Goal: Information Seeking & Learning: Learn about a topic

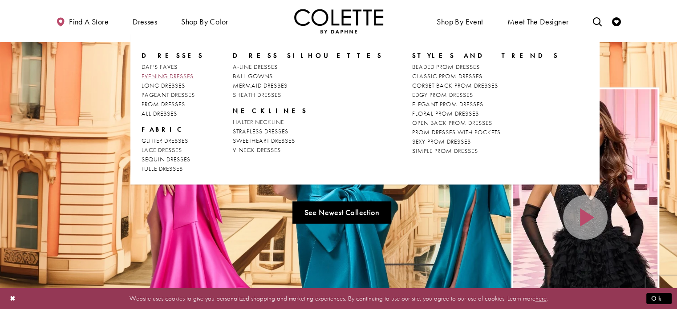
click at [189, 75] on span "EVENING DRESSES" at bounding box center [168, 76] width 52 height 8
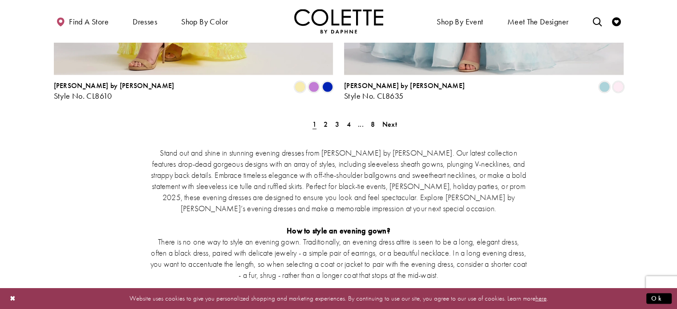
scroll to position [1735, 0]
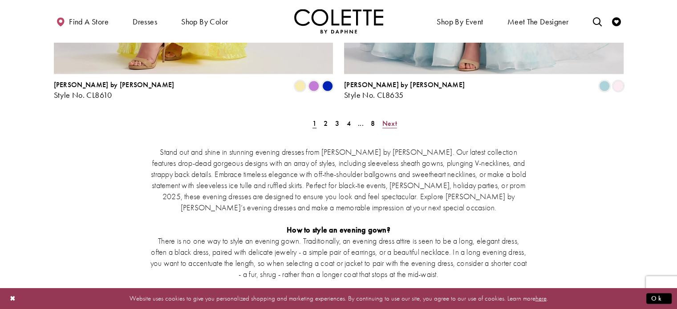
click at [390, 119] on span "Next" at bounding box center [389, 123] width 15 height 9
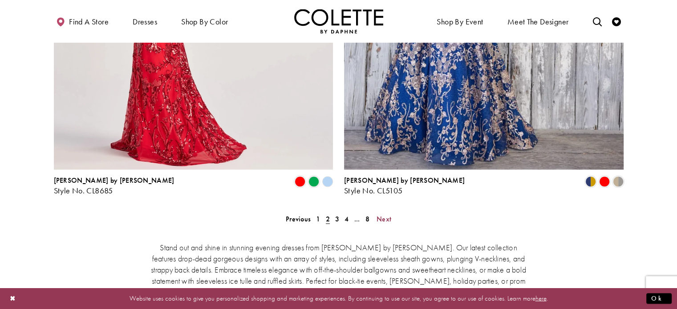
scroll to position [1642, 0]
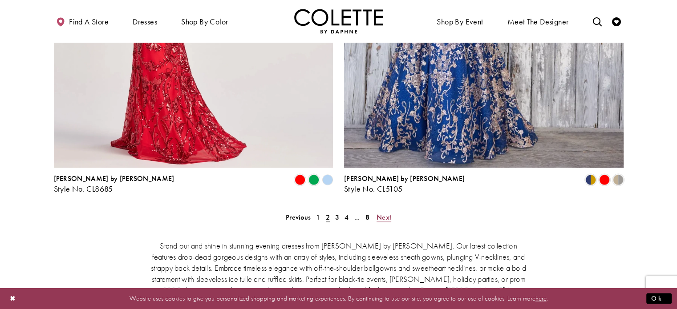
click at [384, 212] on span "Next" at bounding box center [384, 216] width 15 height 9
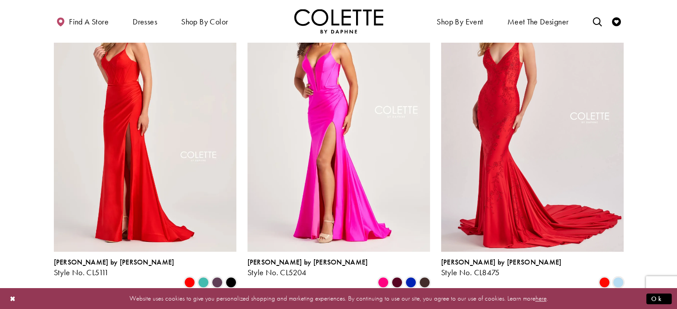
scroll to position [759, 0]
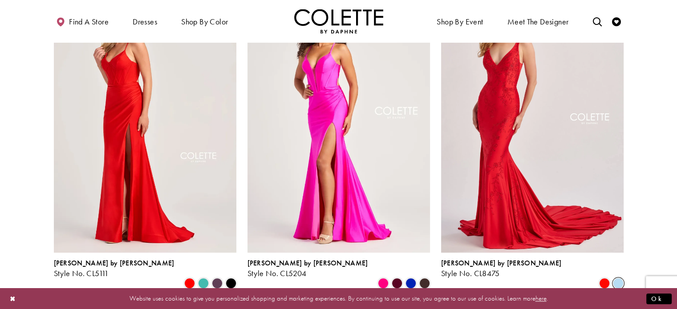
click at [616, 278] on span "Product List" at bounding box center [618, 283] width 11 height 11
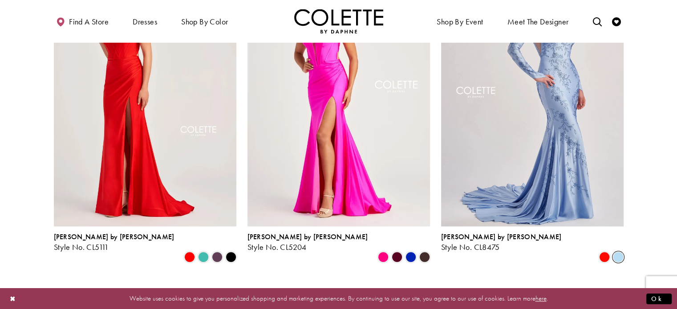
scroll to position [786, 0]
click at [605, 252] on span "Product List" at bounding box center [604, 257] width 11 height 11
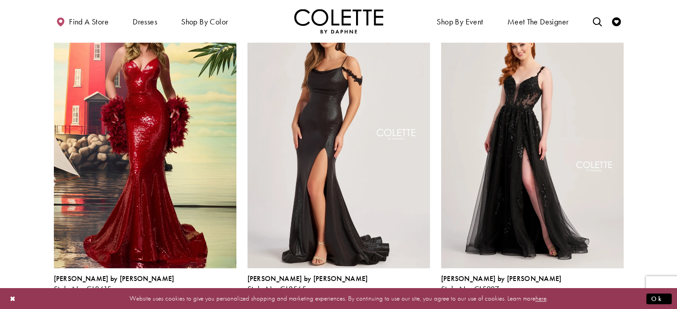
scroll to position [1074, 0]
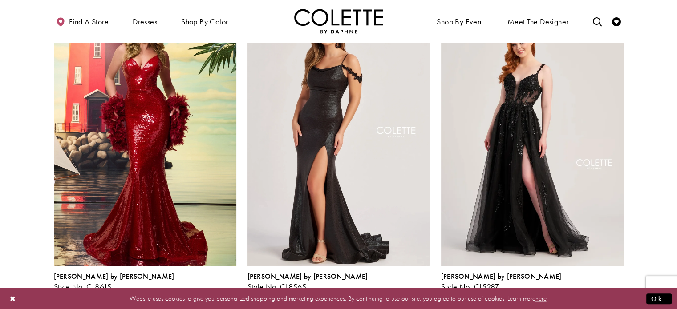
click at [605, 292] on span "Product List" at bounding box center [604, 297] width 11 height 11
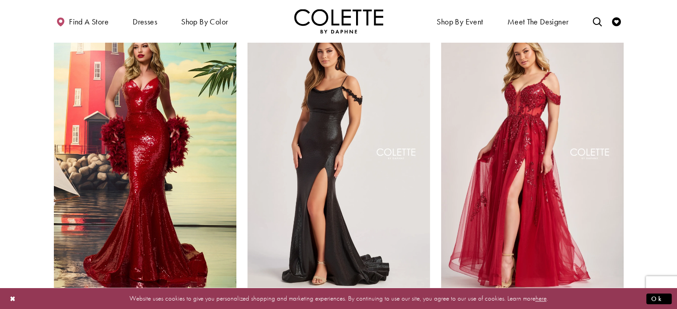
scroll to position [1056, 0]
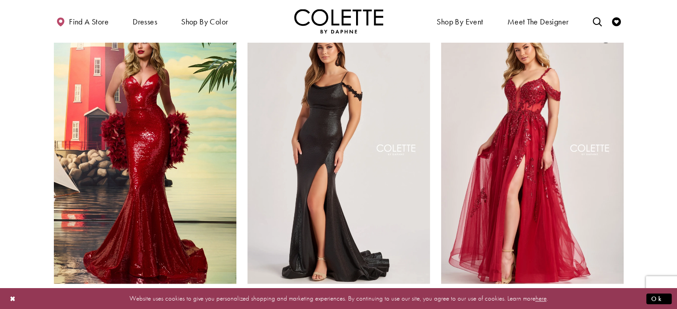
click at [617, 309] on span "Product List" at bounding box center [618, 314] width 11 height 11
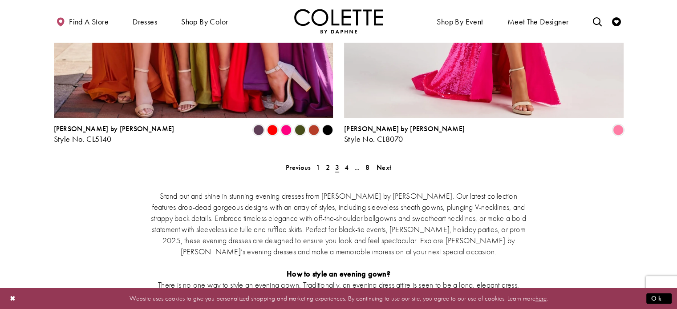
scroll to position [1717, 0]
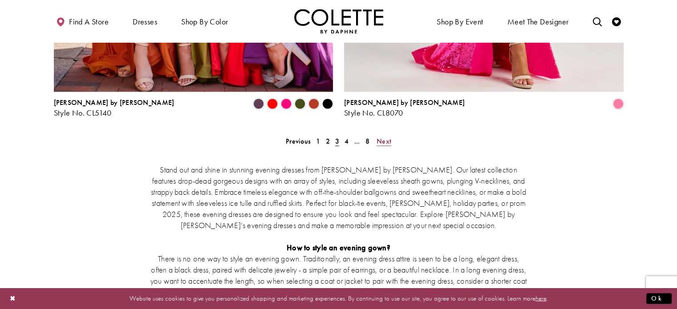
click at [387, 137] on span "Next" at bounding box center [384, 141] width 15 height 9
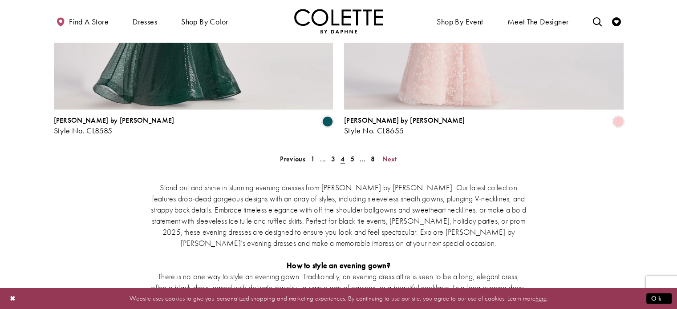
scroll to position [1670, 0]
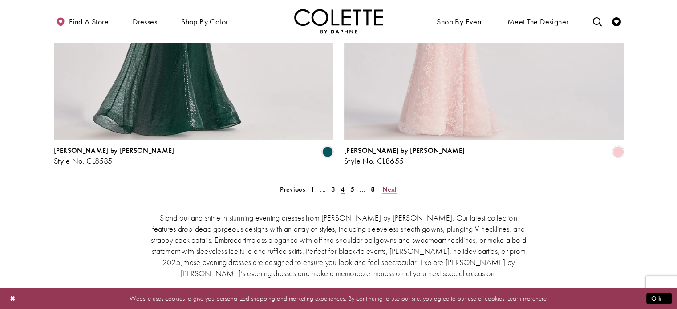
click at [390, 184] on span "Next" at bounding box center [389, 188] width 15 height 9
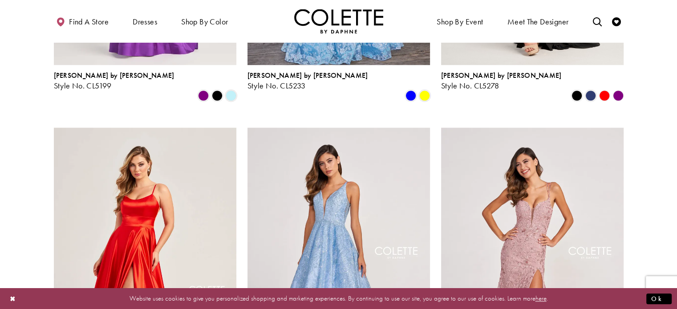
scroll to position [1022, 0]
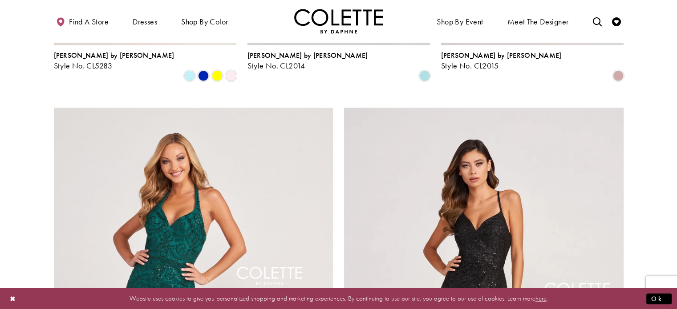
scroll to position [1327, 0]
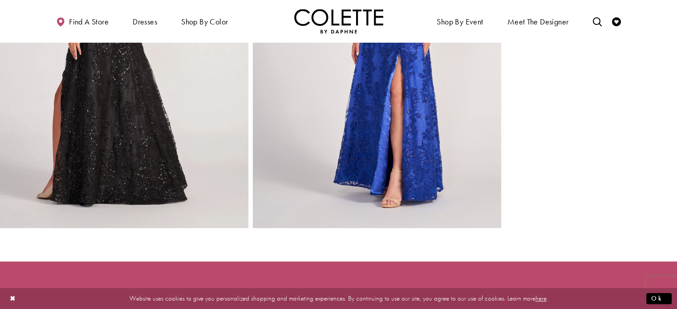
scroll to position [564, 0]
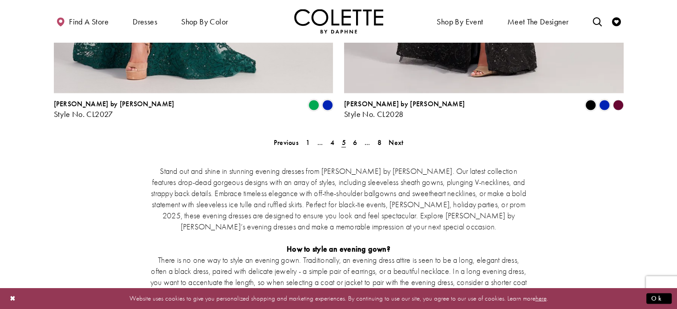
scroll to position [1728, 0]
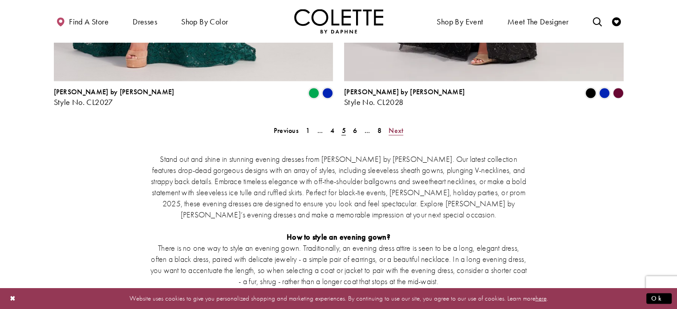
click at [398, 126] on span "Next" at bounding box center [396, 130] width 15 height 9
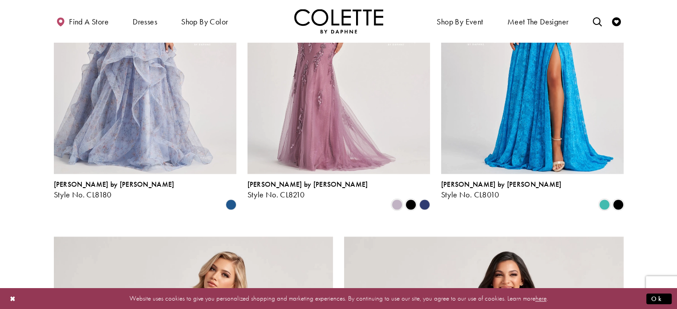
scroll to position [1112, 0]
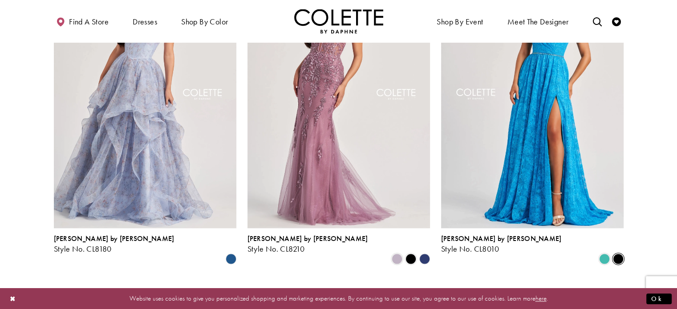
click at [620, 254] on span "Product List" at bounding box center [618, 259] width 11 height 11
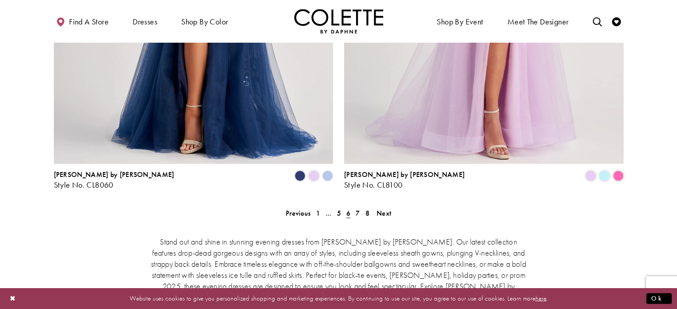
scroll to position [1665, 0]
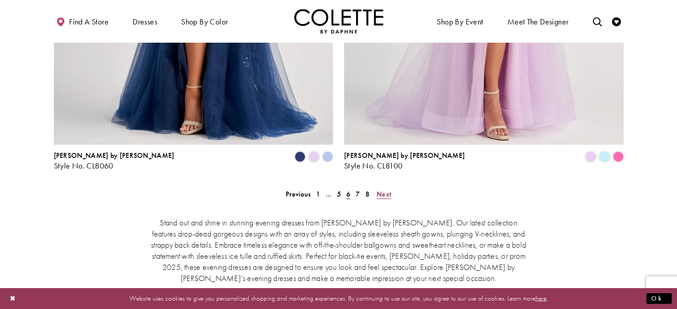
click at [381, 189] on span "Next" at bounding box center [384, 193] width 15 height 9
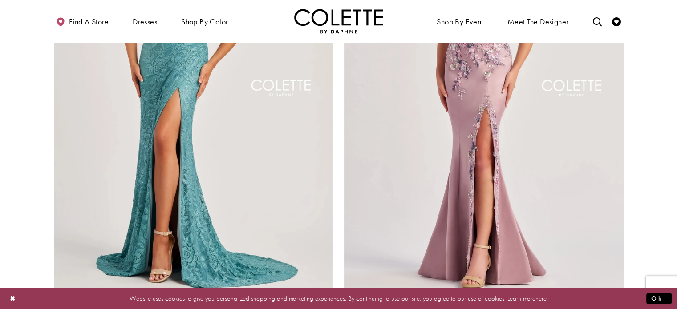
scroll to position [1722, 0]
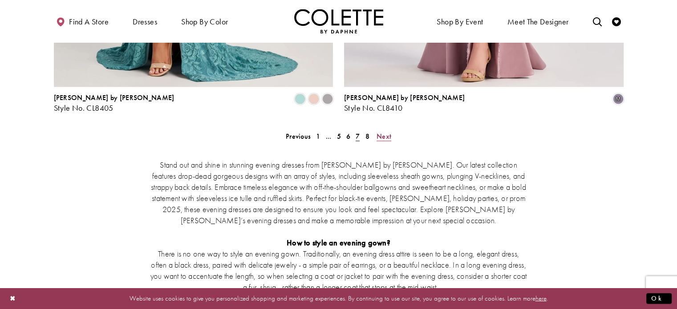
click at [386, 132] on span "Next" at bounding box center [384, 136] width 15 height 9
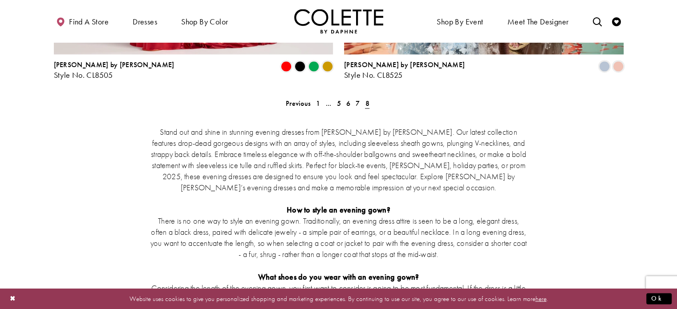
scroll to position [1447, 0]
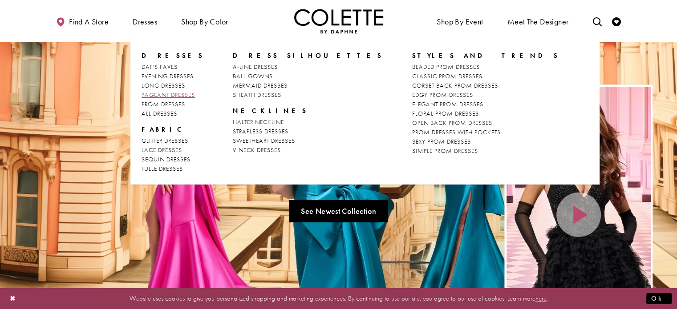
click at [177, 95] on span "PAGEANT DRESSES" at bounding box center [168, 95] width 53 height 8
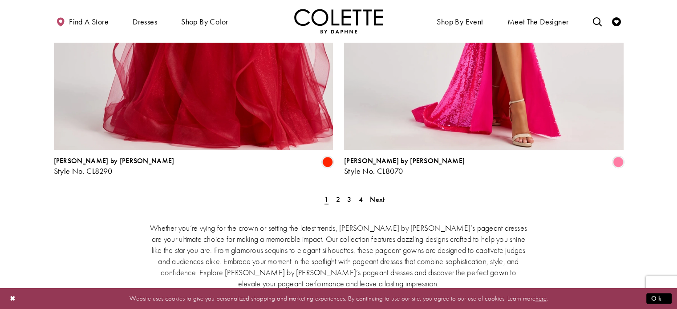
scroll to position [1659, 0]
click at [337, 195] on span "2" at bounding box center [338, 199] width 4 height 9
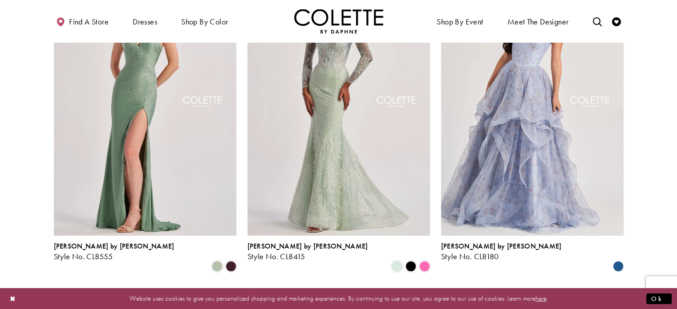
scroll to position [114, 0]
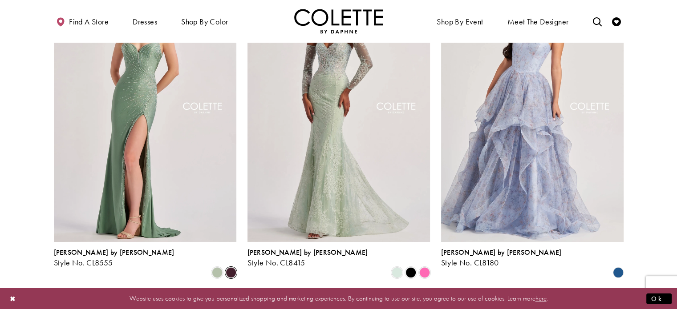
click at [228, 268] on span "Product List" at bounding box center [231, 273] width 11 height 11
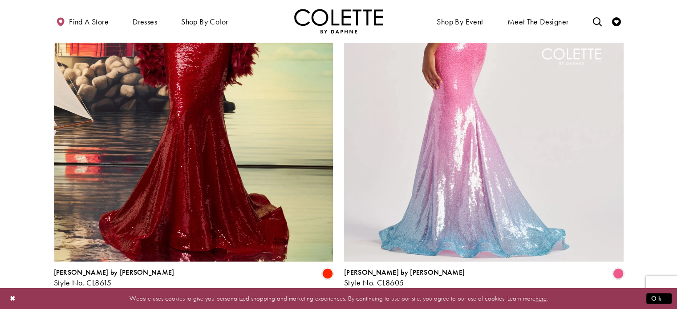
scroll to position [1603, 0]
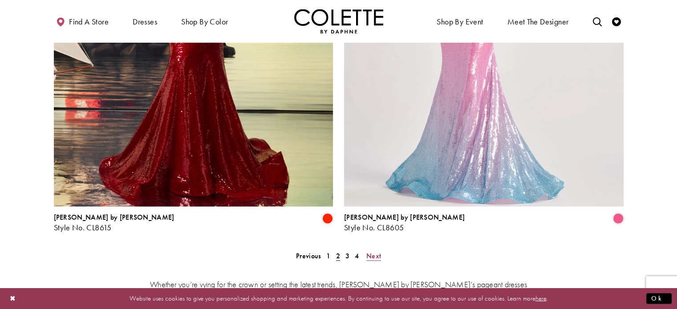
click at [374, 251] on span "Next" at bounding box center [373, 255] width 15 height 9
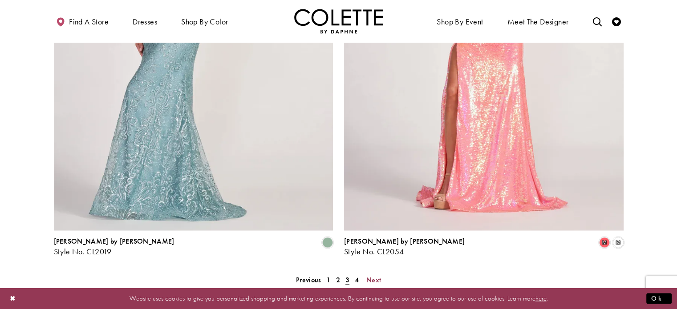
scroll to position [1667, 0]
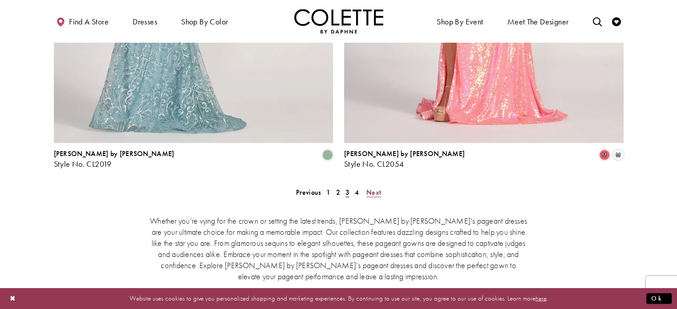
click at [369, 187] on span "Next" at bounding box center [373, 191] width 15 height 9
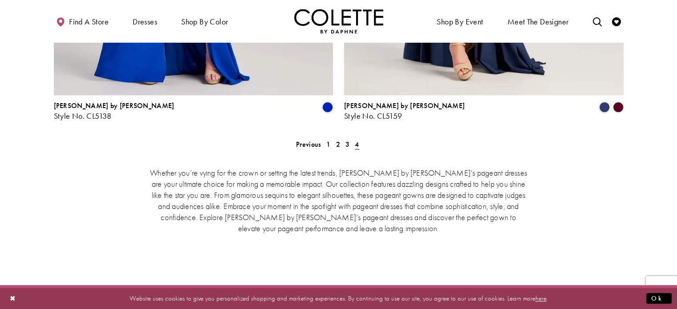
scroll to position [1074, 0]
